Goal: Information Seeking & Learning: Learn about a topic

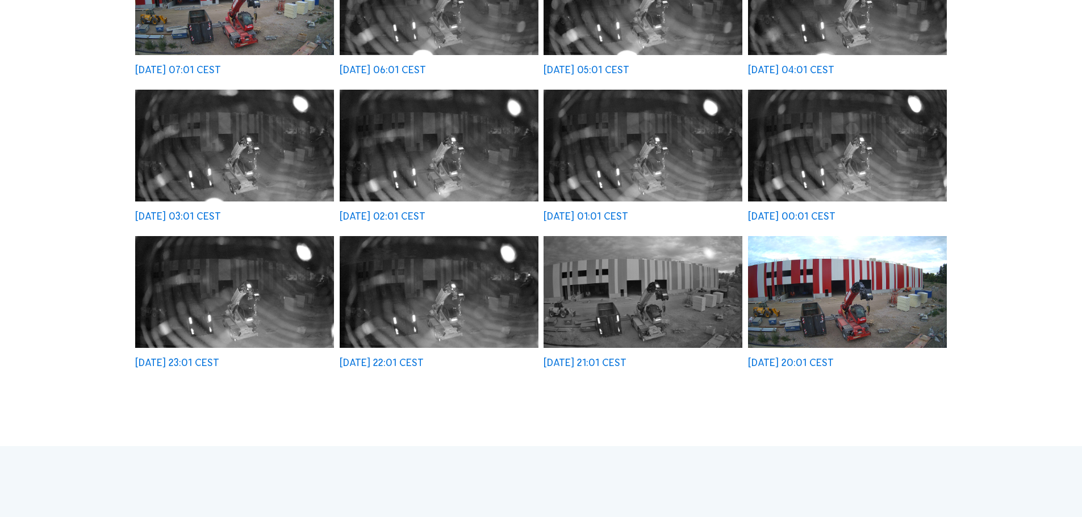
scroll to position [454, 0]
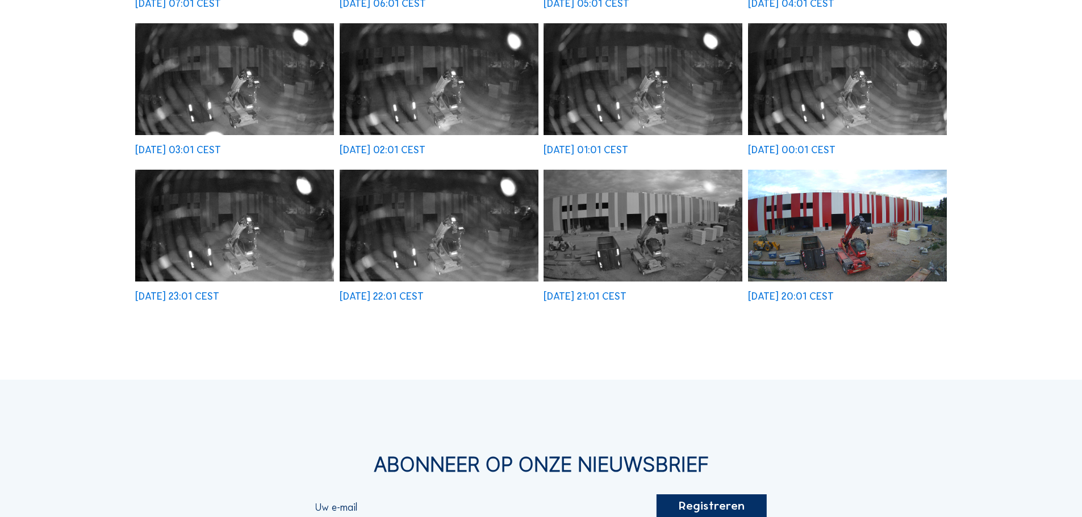
click at [820, 227] on img at bounding box center [847, 226] width 199 height 112
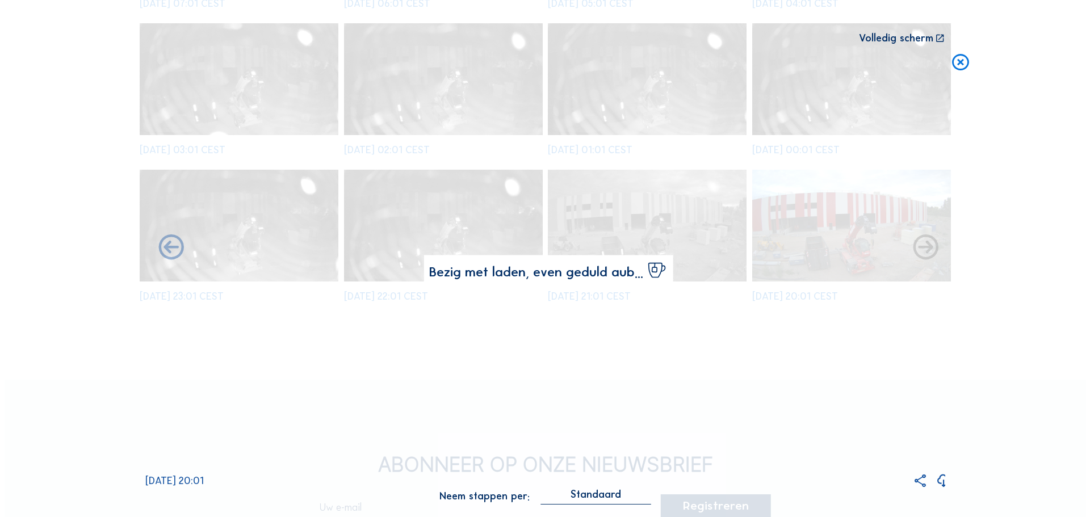
scroll to position [457, 0]
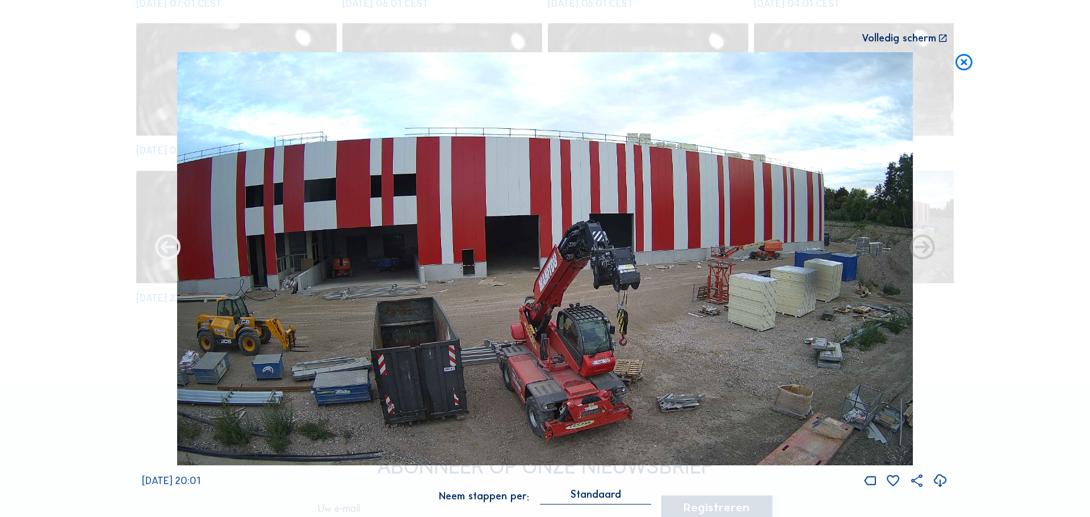
click at [169, 248] on icon at bounding box center [168, 248] width 30 height 31
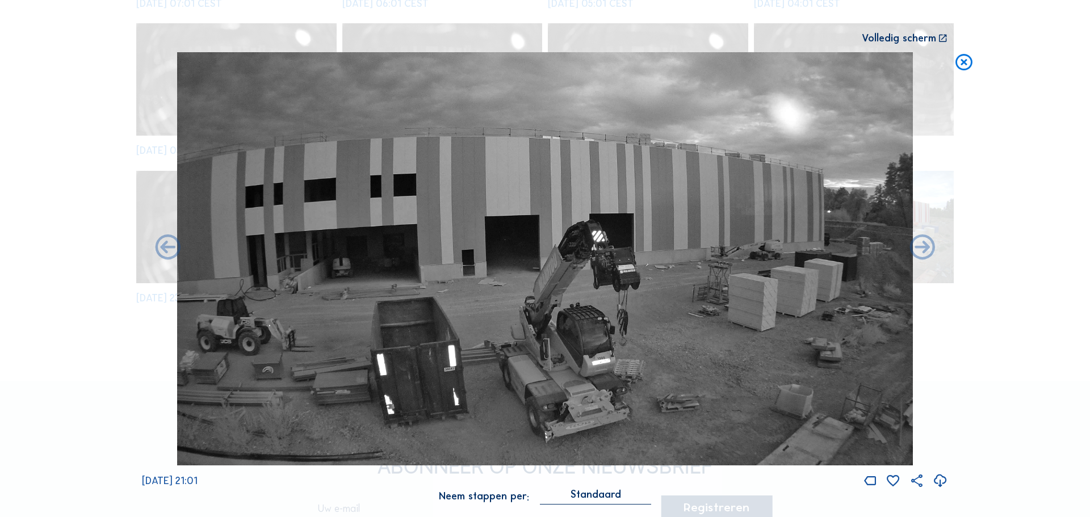
click at [169, 248] on icon at bounding box center [168, 248] width 30 height 31
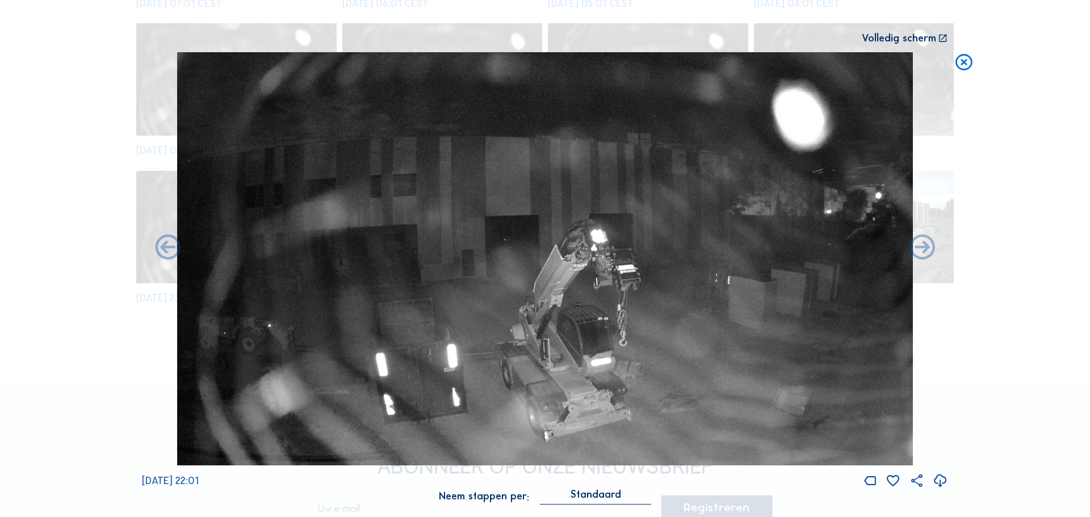
click at [169, 248] on icon at bounding box center [168, 248] width 30 height 31
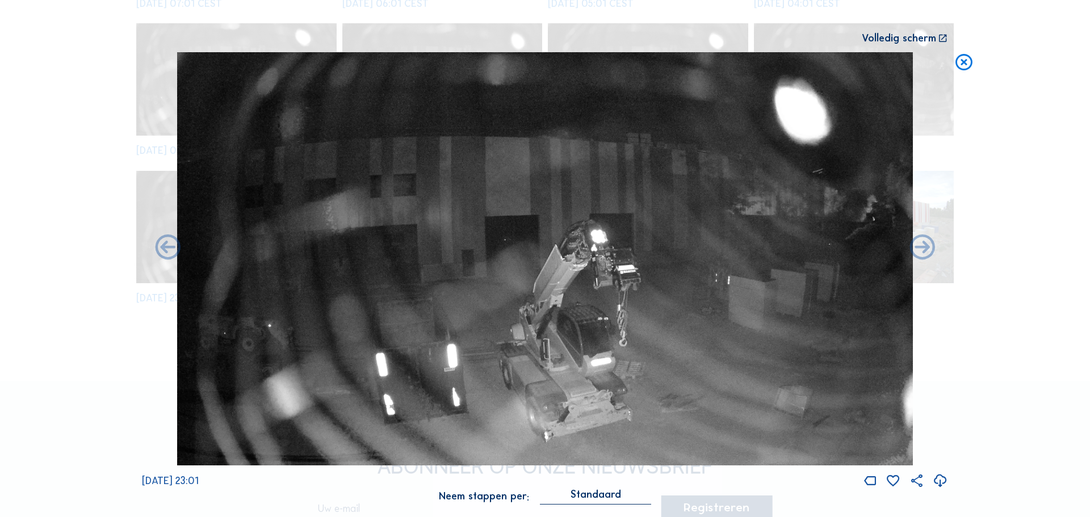
click at [169, 248] on icon at bounding box center [168, 248] width 30 height 31
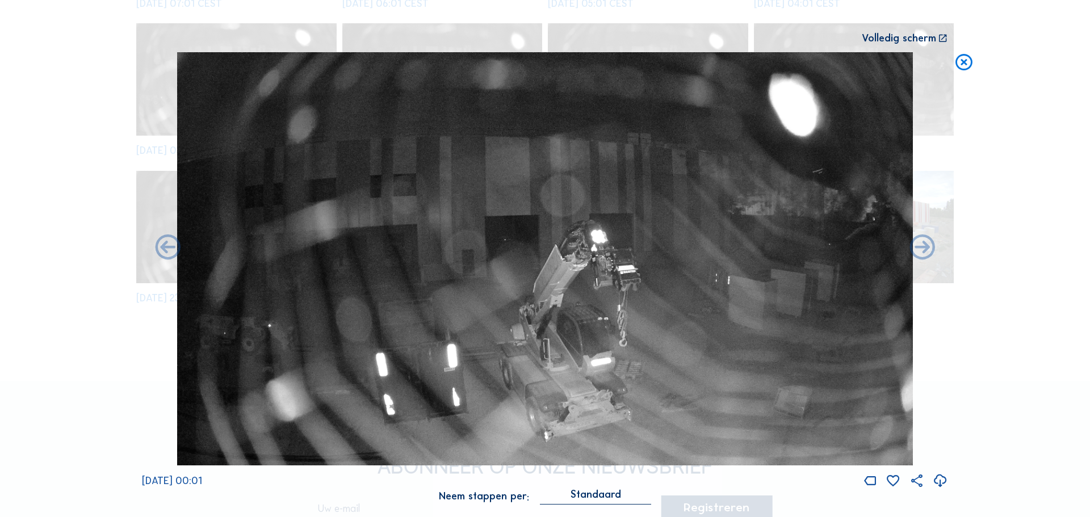
click at [169, 248] on icon at bounding box center [168, 248] width 30 height 31
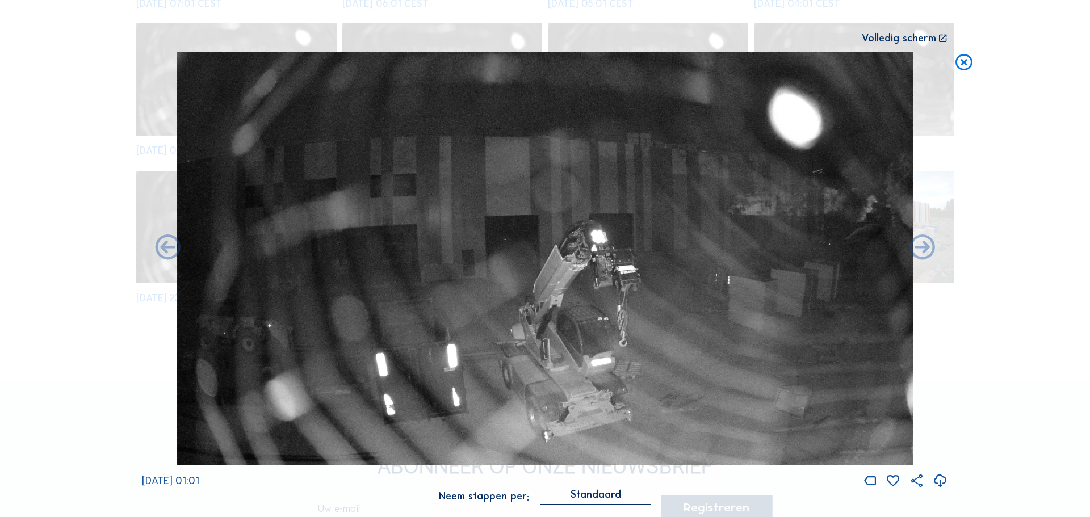
click at [169, 248] on icon at bounding box center [168, 248] width 30 height 31
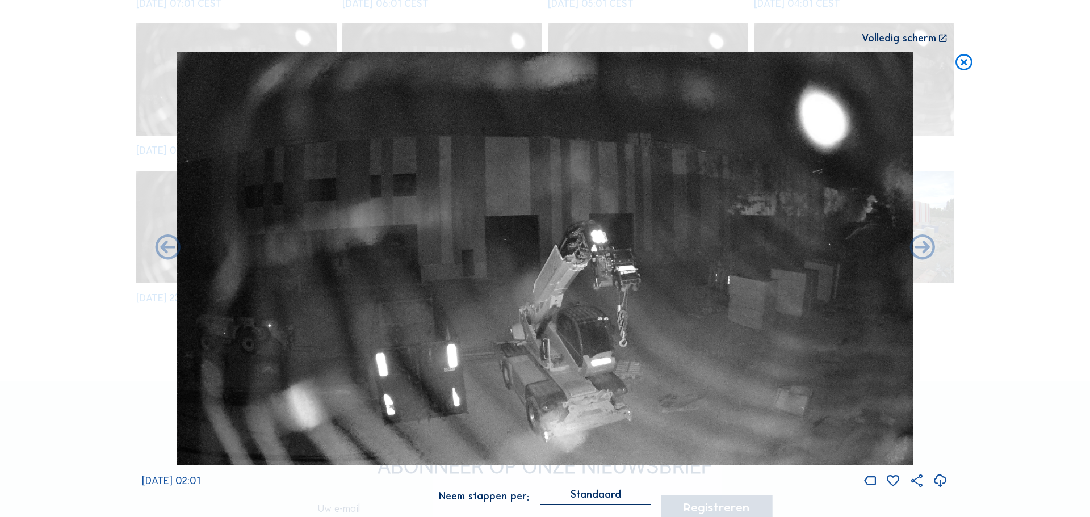
click at [169, 248] on icon at bounding box center [168, 248] width 30 height 31
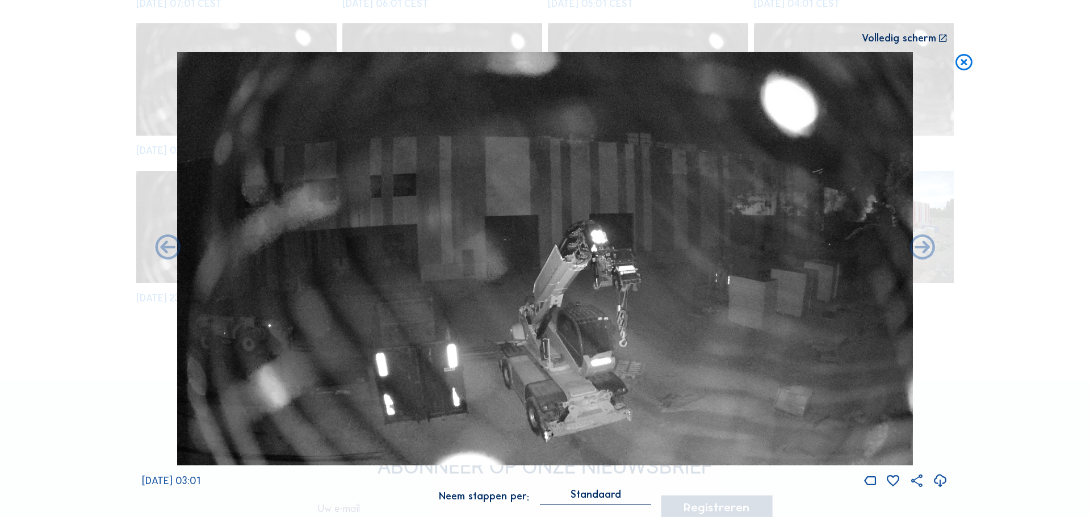
click at [169, 248] on icon at bounding box center [168, 248] width 30 height 31
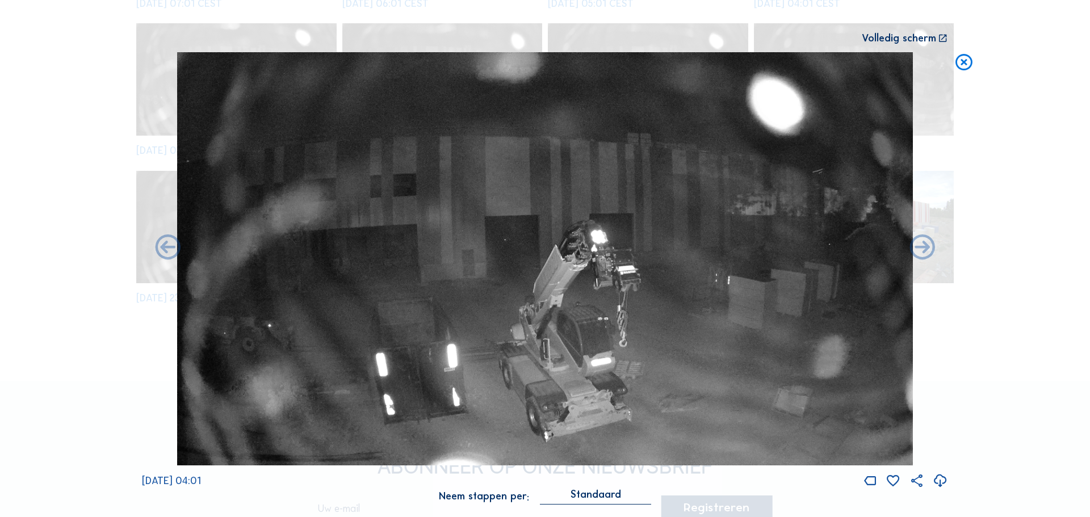
click at [169, 248] on icon at bounding box center [168, 248] width 30 height 31
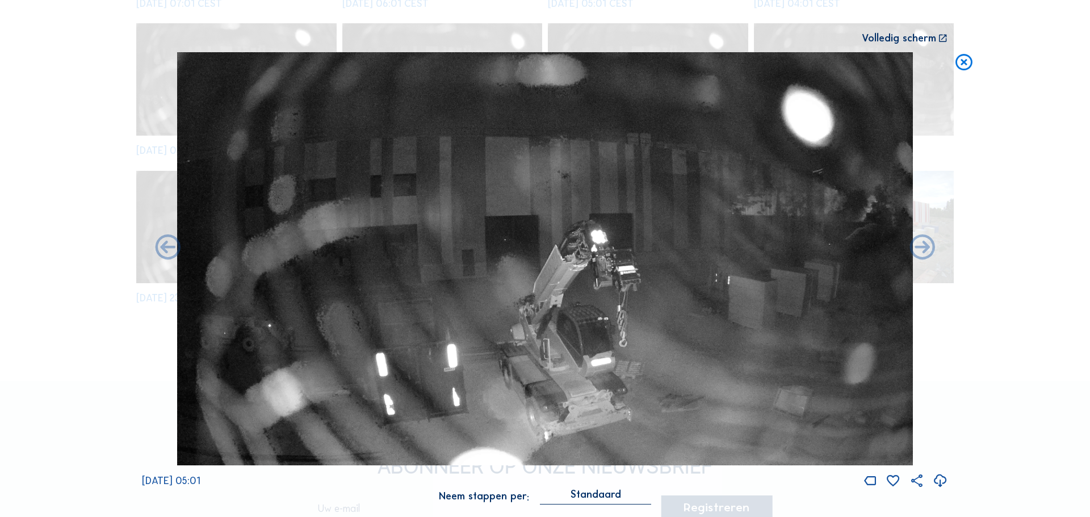
click at [169, 248] on icon at bounding box center [168, 248] width 30 height 31
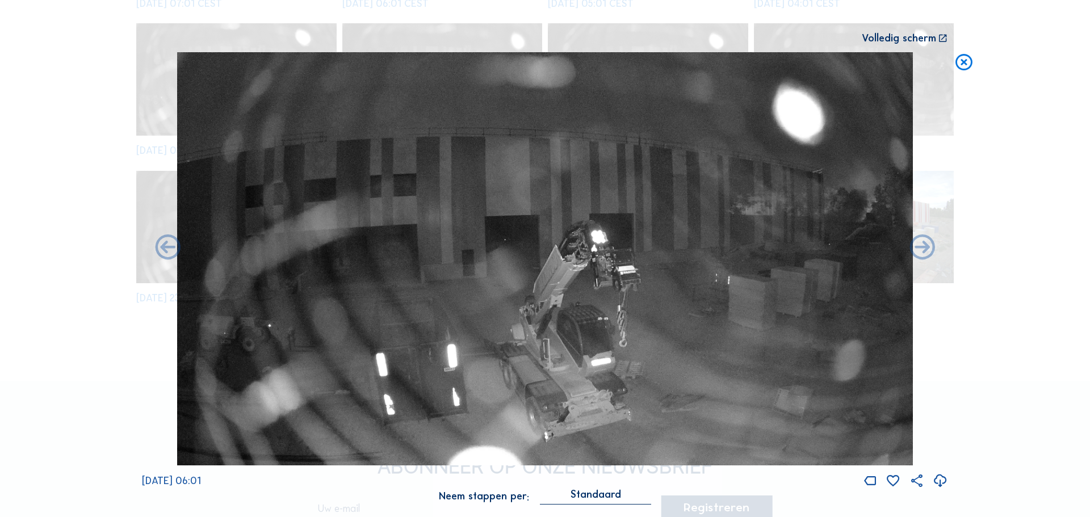
click at [169, 248] on icon at bounding box center [168, 248] width 30 height 31
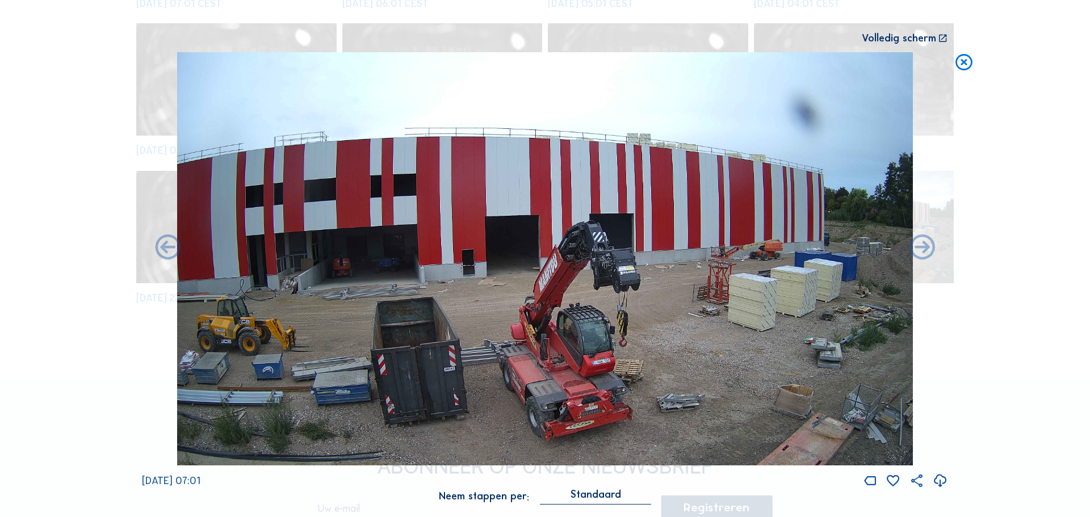
click at [169, 248] on icon at bounding box center [168, 248] width 30 height 31
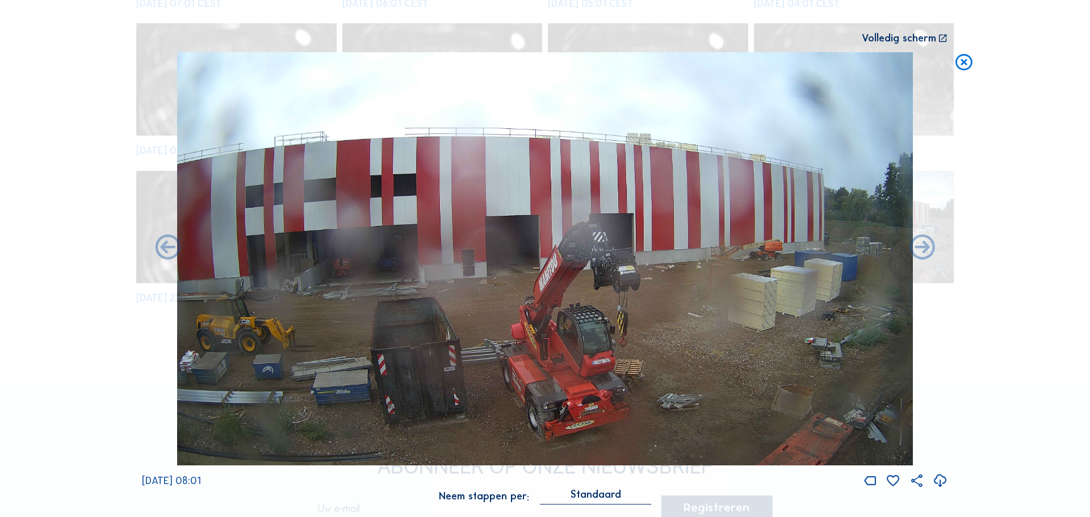
click at [169, 248] on icon at bounding box center [168, 248] width 30 height 31
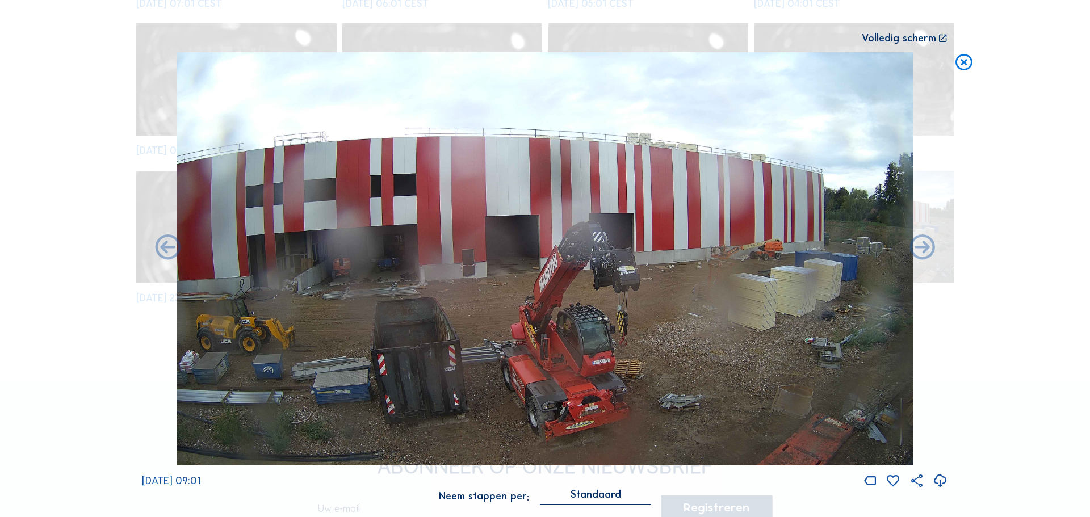
click at [169, 248] on icon at bounding box center [168, 248] width 30 height 31
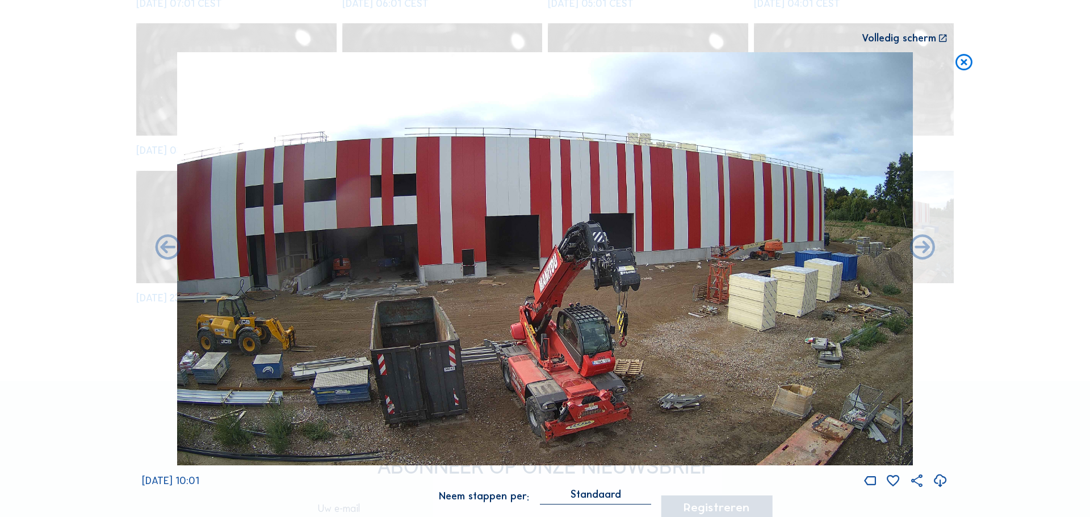
click at [169, 248] on icon at bounding box center [168, 248] width 30 height 31
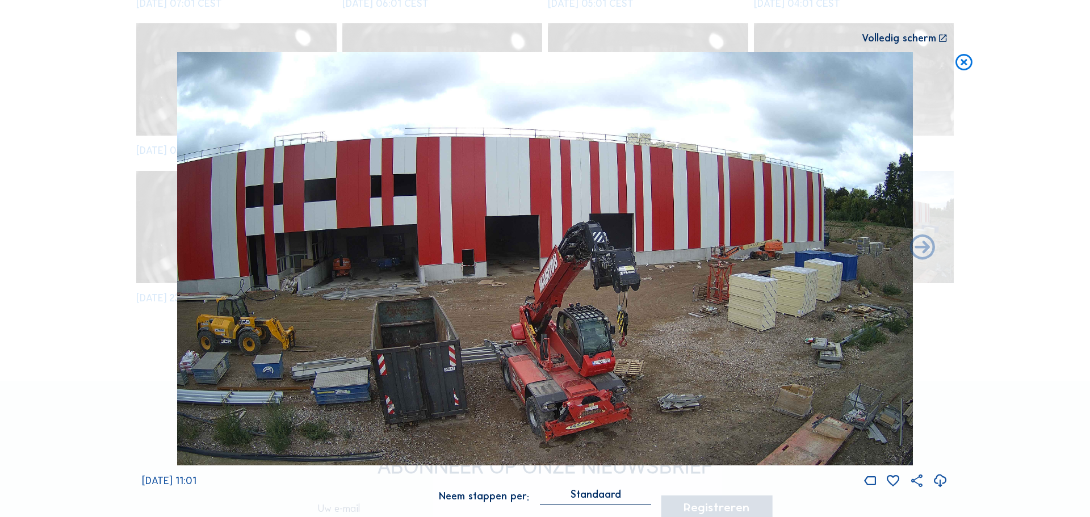
click at [169, 248] on div "[DATE] 11:01" at bounding box center [545, 270] width 806 height 437
click at [960, 56] on icon at bounding box center [964, 62] width 20 height 21
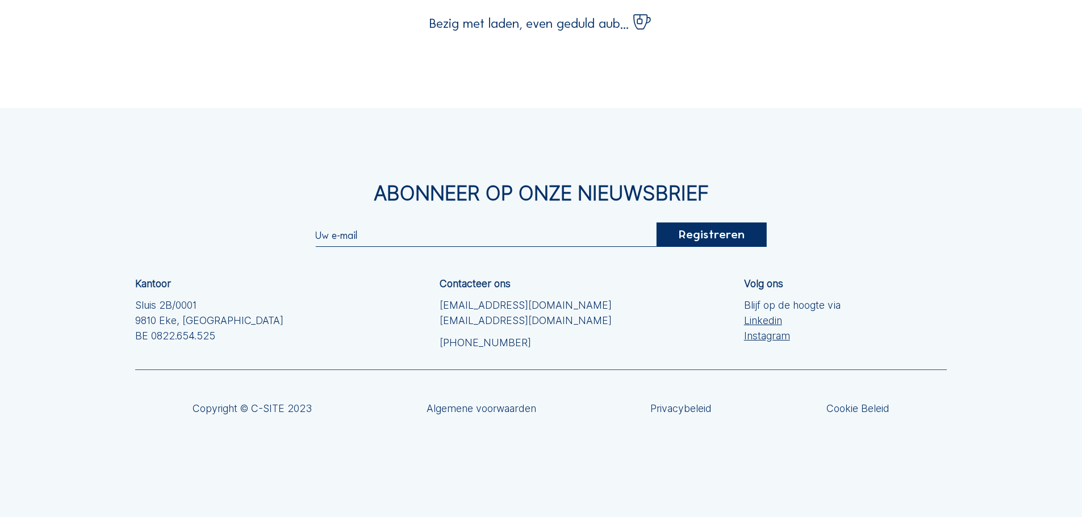
scroll to position [180, 0]
